Goal: Information Seeking & Learning: Learn about a topic

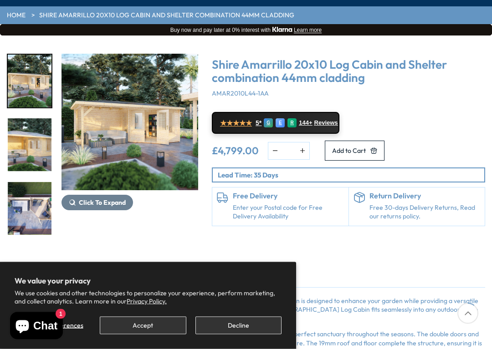
scroll to position [89, 0]
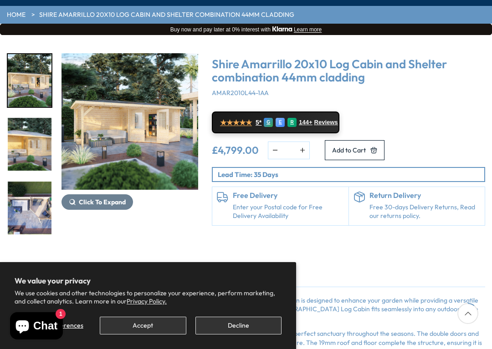
click at [169, 136] on img "1 / 8" at bounding box center [129, 121] width 137 height 137
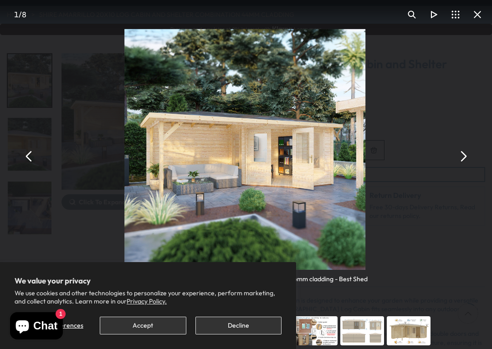
click at [26, 151] on button "You can close this modal content with the ESC key" at bounding box center [29, 157] width 22 height 22
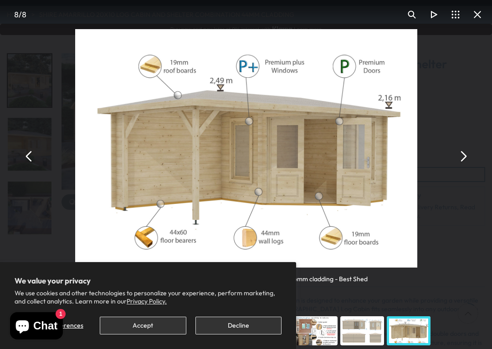
click at [20, 151] on button "You can close this modal content with the ESC key" at bounding box center [29, 157] width 22 height 22
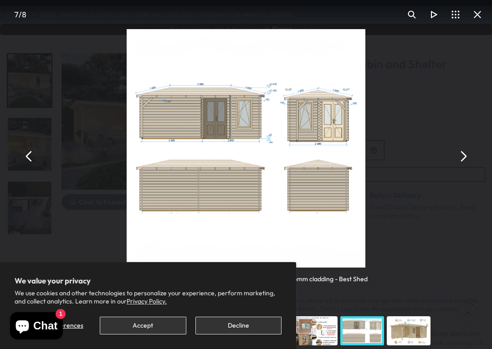
click at [25, 155] on button "You can close this modal content with the ESC key" at bounding box center [29, 157] width 22 height 22
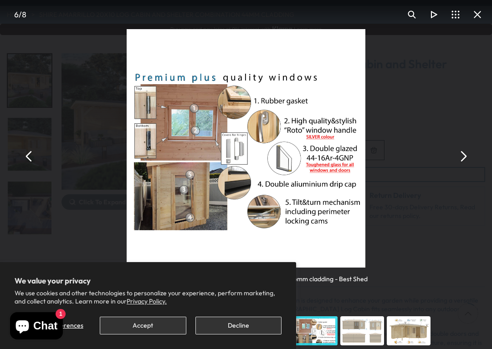
click at [25, 153] on button "You can close this modal content with the ESC key" at bounding box center [29, 157] width 22 height 22
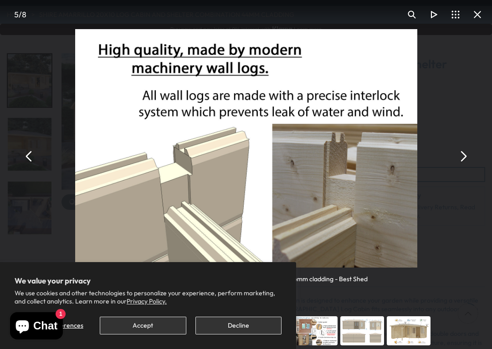
click at [25, 152] on button "You can close this modal content with the ESC key" at bounding box center [29, 157] width 22 height 22
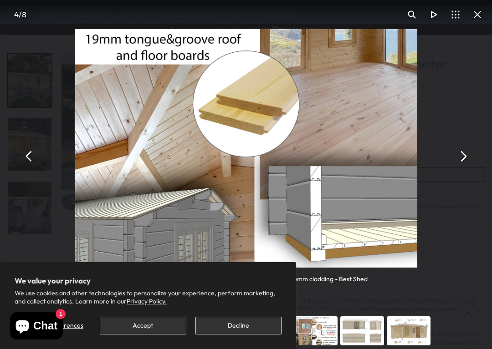
click at [27, 153] on button "You can close this modal content with the ESC key" at bounding box center [29, 157] width 22 height 22
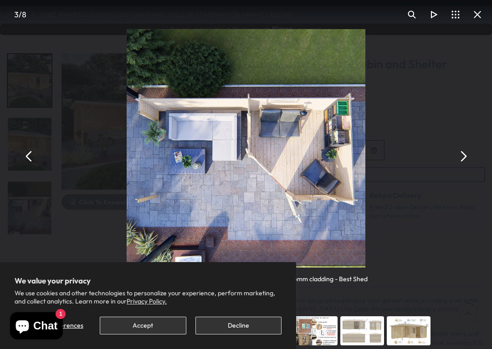
click at [20, 158] on button "You can close this modal content with the ESC key" at bounding box center [29, 157] width 22 height 22
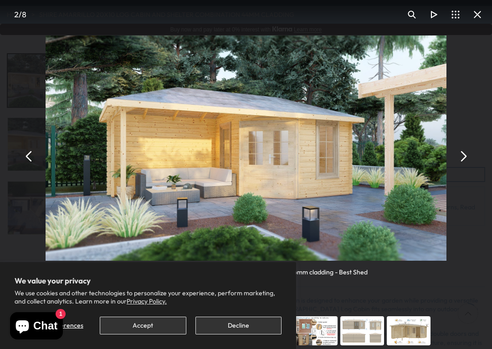
click at [27, 153] on button "You can close this modal content with the ESC key" at bounding box center [29, 157] width 22 height 22
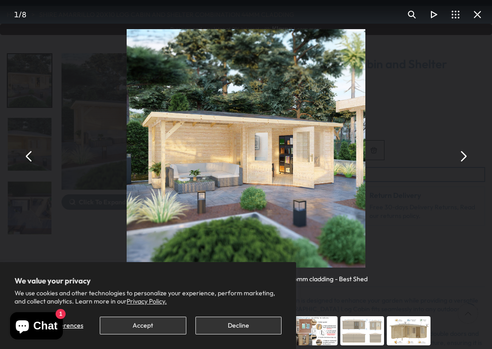
click at [25, 149] on button "You can close this modal content with the ESC key" at bounding box center [29, 157] width 22 height 22
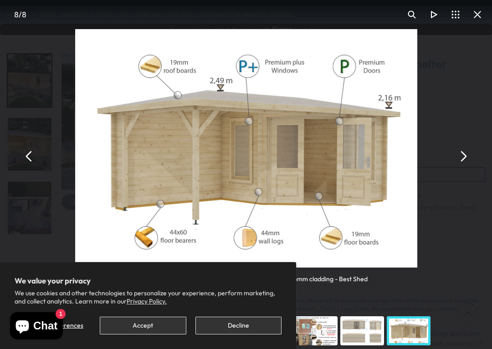
click at [26, 158] on button "You can close this modal content with the ESC key" at bounding box center [29, 157] width 22 height 22
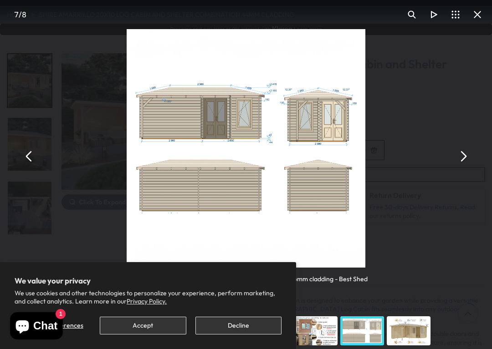
click at [23, 148] on button "You can close this modal content with the ESC key" at bounding box center [29, 157] width 22 height 22
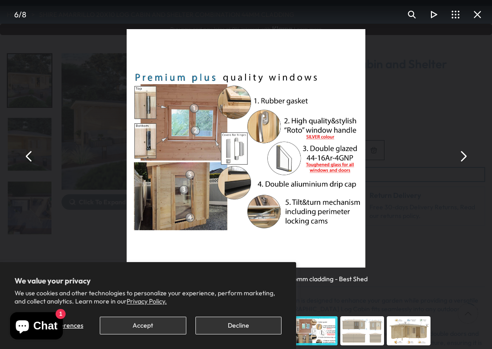
click at [35, 152] on button "You can close this modal content with the ESC key" at bounding box center [29, 157] width 22 height 22
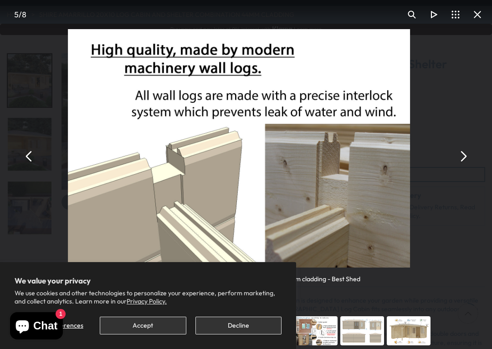
click at [27, 154] on button "You can close this modal content with the ESC key" at bounding box center [29, 157] width 22 height 22
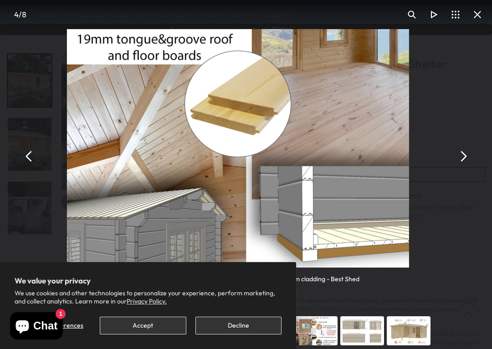
click at [30, 150] on button "You can close this modal content with the ESC key" at bounding box center [29, 157] width 22 height 22
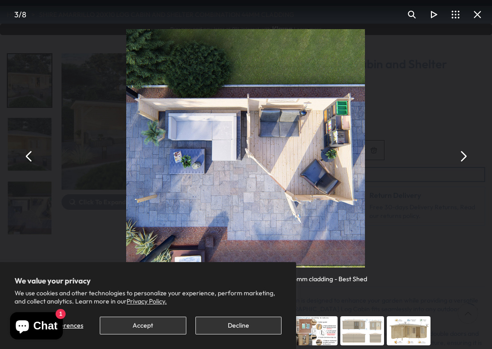
click at [26, 151] on button "You can close this modal content with the ESC key" at bounding box center [29, 157] width 22 height 22
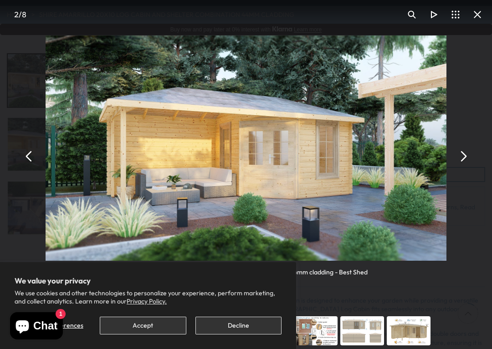
click at [30, 155] on button "You can close this modal content with the ESC key" at bounding box center [29, 157] width 22 height 22
